Goal: Use online tool/utility: Utilize a website feature to perform a specific function

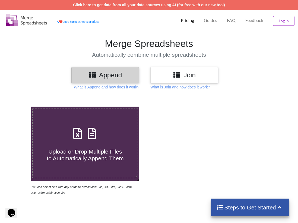
click at [82, 149] on span "Upload or Drop Multiple Files to Automatically Append Them" at bounding box center [85, 154] width 77 height 13
click at [19, 107] on input "Upload or Drop Multiple Files to Automatically Append Them" at bounding box center [19, 107] width 0 height 0
type input "C:\fakepath\Details_View (43).xlsx"
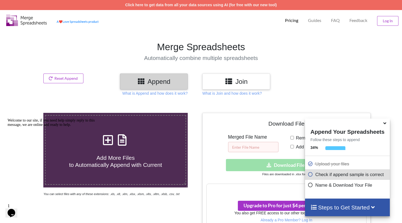
click at [244, 149] on input "text" at bounding box center [253, 147] width 50 height 10
type input "Expense"
click at [297, 126] on span at bounding box center [385, 123] width 7 height 5
click at [297, 124] on icon at bounding box center [385, 122] width 6 height 5
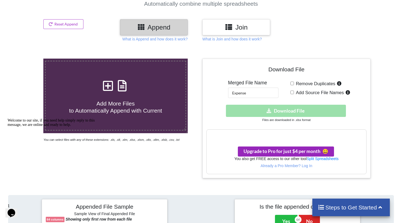
scroll to position [81, 0]
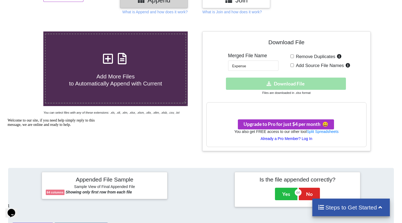
click at [297, 137] on p "Already a Pro Member? Log In" at bounding box center [287, 138] width 160 height 5
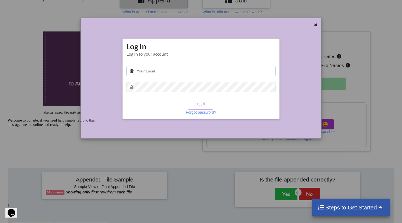
click at [172, 69] on input "text" at bounding box center [201, 71] width 149 height 10
type input "Wendysimoneaux21@gmail.com"
click at [204, 102] on button "Log In" at bounding box center [200, 104] width 25 height 12
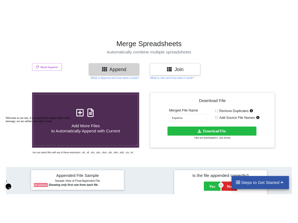
scroll to position [0, 0]
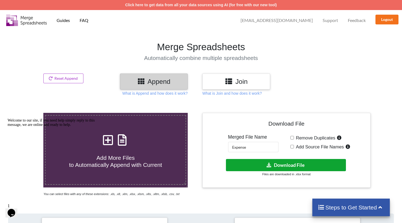
click at [280, 167] on button "Download File" at bounding box center [286, 165] width 120 height 12
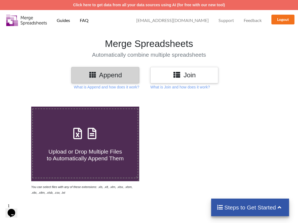
click at [88, 136] on icon at bounding box center [92, 130] width 14 height 11
click at [19, 107] on input "Upload or Drop Multiple Files to Automatically Append Them" at bounding box center [19, 107] width 0 height 0
type input "C:\fakepath\Trial Balance export [DATE] 16_20 CDT.xlsx"
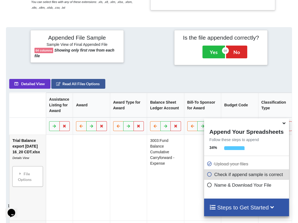
scroll to position [158, 0]
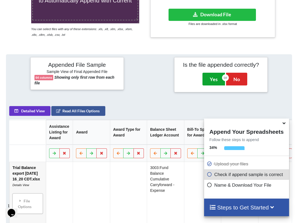
click at [215, 82] on button "Yes" at bounding box center [213, 79] width 22 height 12
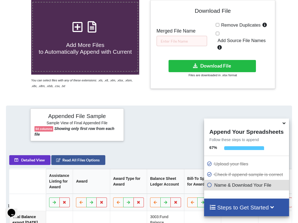
scroll to position [25, 0]
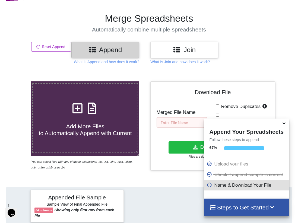
click at [177, 119] on input "text" at bounding box center [181, 122] width 50 height 10
type input "Both"
click at [179, 149] on button "Download File" at bounding box center [212, 147] width 88 height 12
